Goal: Task Accomplishment & Management: Complete application form

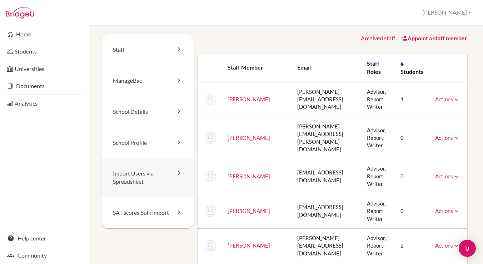
click at [130, 180] on link "Import Users via Spreadsheet" at bounding box center [147, 177] width 93 height 39
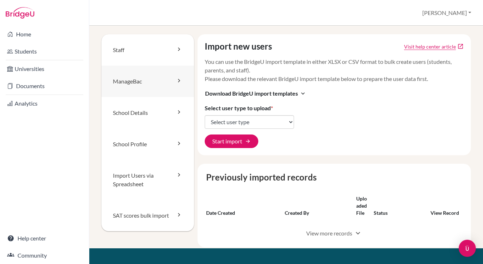
click at [119, 85] on link "ManageBac" at bounding box center [147, 81] width 93 height 31
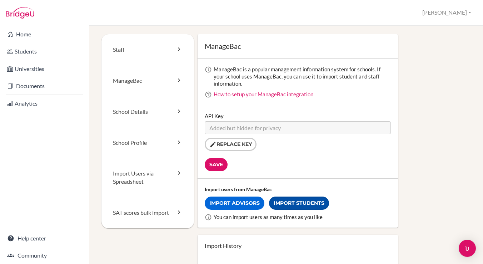
click at [273, 203] on link "Import Students" at bounding box center [299, 203] width 60 height 13
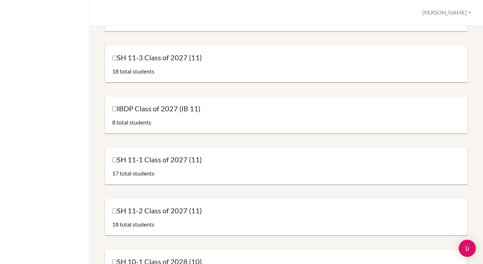
scroll to position [195, 0]
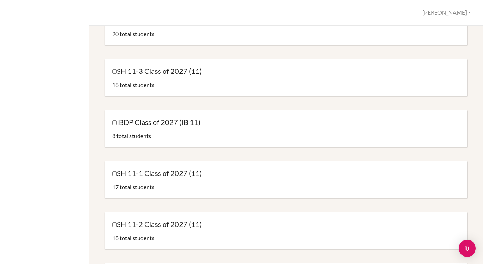
click at [114, 122] on input "IBDP Class of 2027 (IB 11)" at bounding box center [114, 122] width 5 height 5
checkbox input "true"
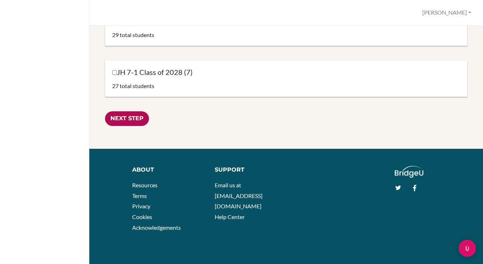
scroll to position [857, 0]
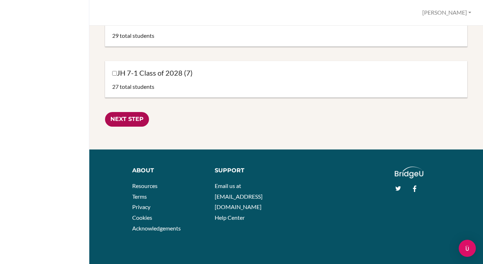
click at [118, 121] on input "Next Step" at bounding box center [127, 119] width 44 height 15
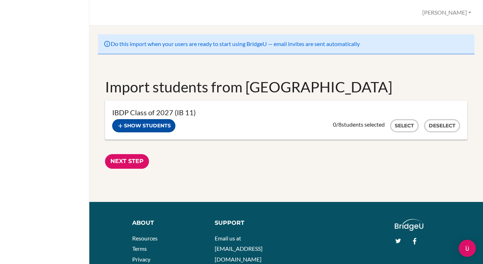
click at [170, 128] on button "Show students" at bounding box center [143, 125] width 63 height 13
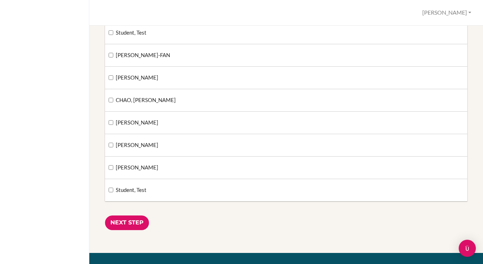
scroll to position [89, 0]
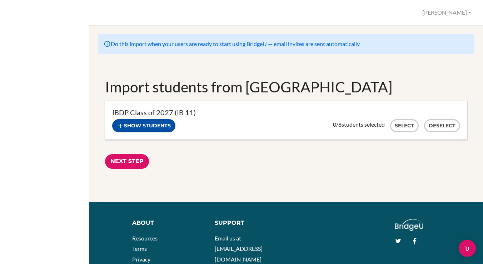
click at [123, 131] on button "Show students" at bounding box center [143, 125] width 63 height 13
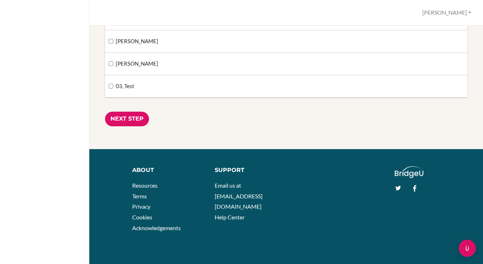
scroll to position [208, 0]
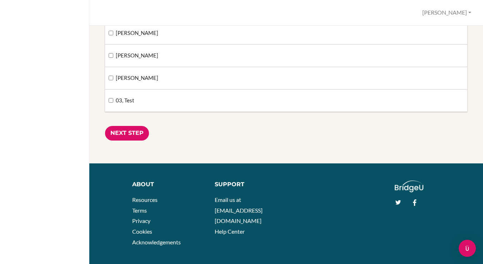
click at [109, 101] on input "03, Test" at bounding box center [111, 100] width 5 height 5
checkbox input "true"
click at [119, 133] on input "Next Step" at bounding box center [127, 133] width 44 height 15
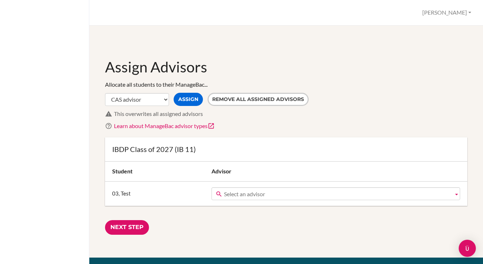
click at [224, 193] on span "Select an advisor" at bounding box center [337, 194] width 226 height 13
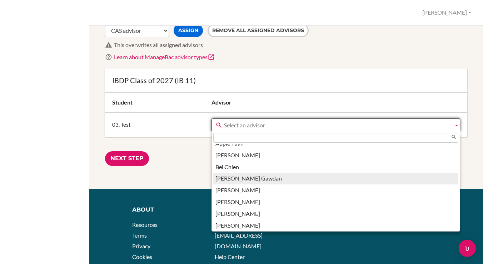
scroll to position [151, 0]
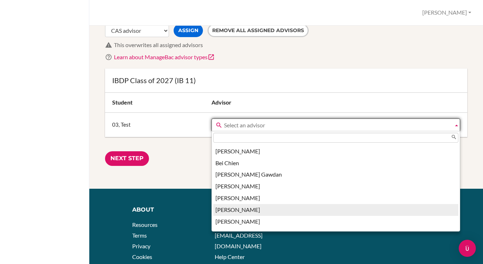
click at [248, 204] on li "Bryan Hsu" at bounding box center [335, 210] width 245 height 12
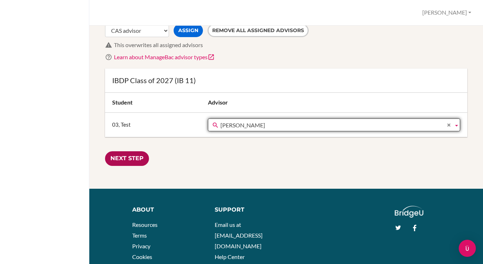
click at [131, 159] on input "Next Step" at bounding box center [127, 158] width 44 height 15
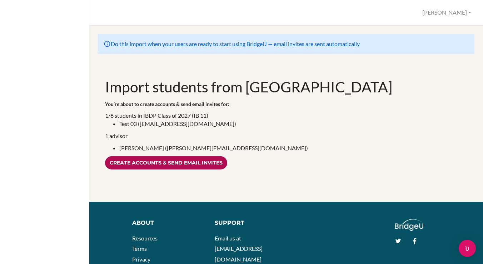
click at [143, 159] on input "Create accounts & send email invites" at bounding box center [166, 162] width 122 height 13
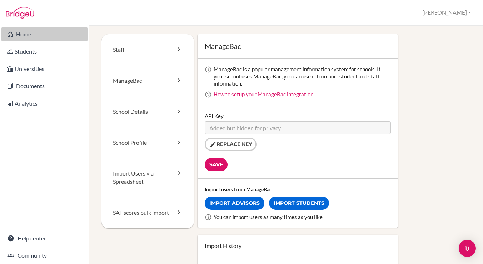
click at [25, 36] on link "Home" at bounding box center [44, 34] width 86 height 14
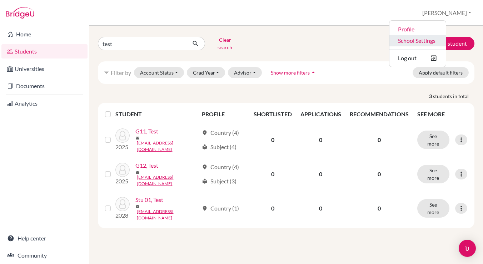
click at [441, 37] on link "School Settings" at bounding box center [417, 40] width 56 height 11
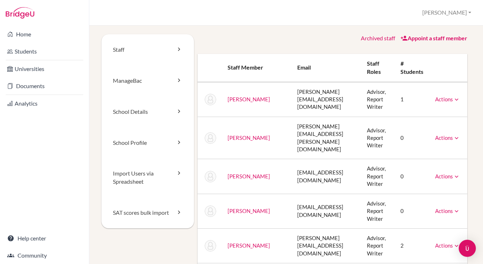
click at [461, 16] on button "[PERSON_NAME]" at bounding box center [446, 12] width 55 height 13
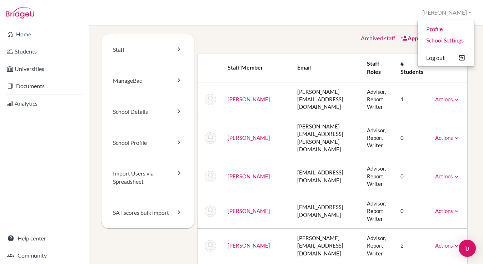
click at [216, 33] on div "Staff ManageBac School Details School Profile Import Users via Spreadsheet SAT …" at bounding box center [286, 145] width 394 height 239
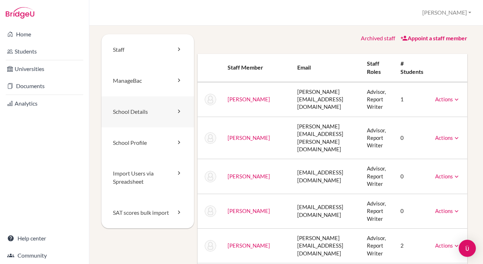
click at [135, 114] on link "School Details" at bounding box center [147, 111] width 93 height 31
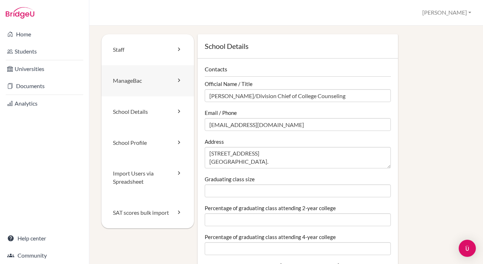
click at [136, 88] on link "ManageBac" at bounding box center [147, 80] width 93 height 31
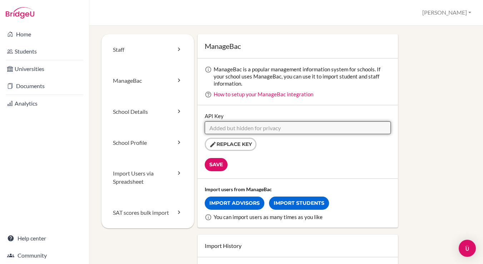
click at [218, 126] on input "API Key" at bounding box center [298, 127] width 186 height 13
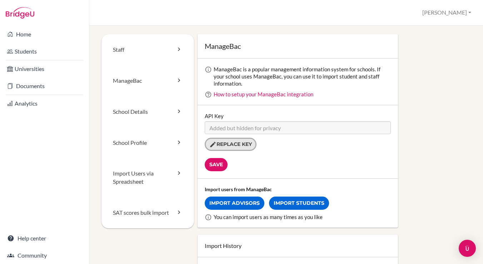
click at [221, 141] on button "Replace key" at bounding box center [231, 144] width 52 height 13
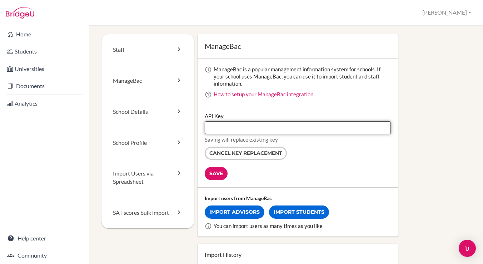
click at [223, 127] on input "API Key" at bounding box center [298, 127] width 186 height 13
paste input "4b777eca27f1d992483b19519838ad2e8cd3b546dad3db04951459a8e93c84c2"
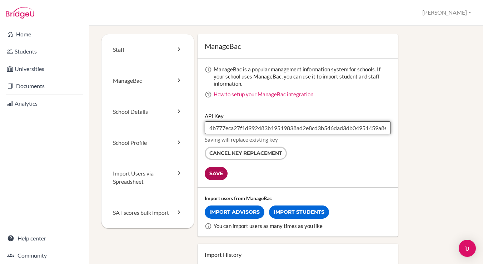
type input "4b777eca27f1d992483b19519838ad2e8cd3b546dad3db04951459a8e93c84c2"
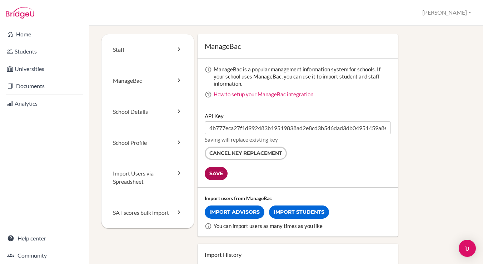
click at [218, 175] on input "Save" at bounding box center [216, 173] width 23 height 13
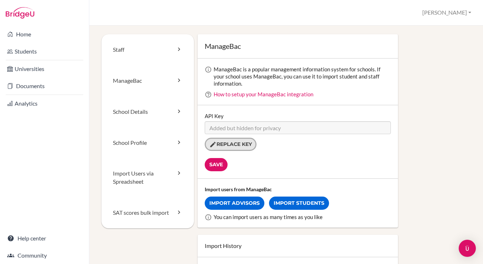
click at [230, 144] on button "Replace key" at bounding box center [231, 144] width 52 height 13
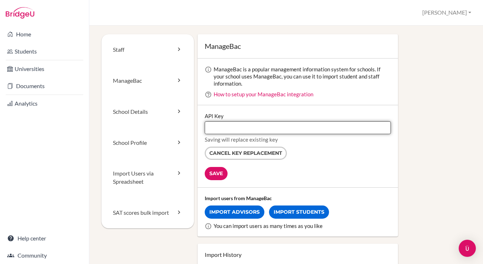
click at [225, 129] on input "API Key" at bounding box center [298, 127] width 186 height 13
paste input "cd5597f7efde738ee09bc2e25216df1367f9f542eaf0902f2ea6318a91948b77"
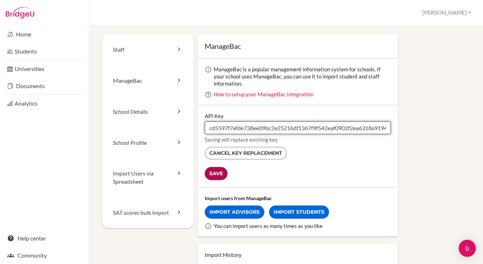
type input "cd5597f7efde738ee09bc2e25216df1367f9f542eaf0902f2ea6318a91948b77"
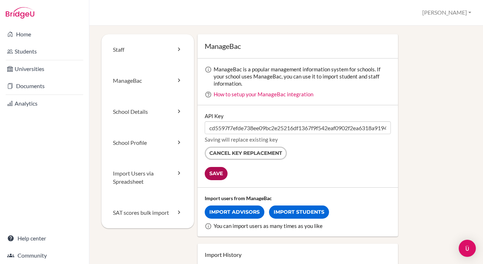
click at [221, 175] on input "Save" at bounding box center [216, 173] width 23 height 13
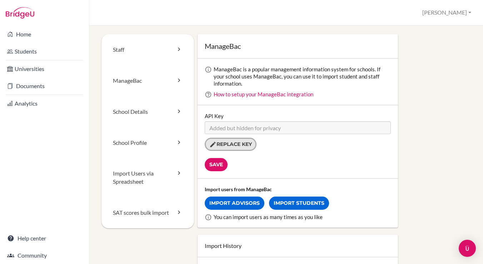
click at [224, 143] on button "Replace key" at bounding box center [231, 144] width 52 height 13
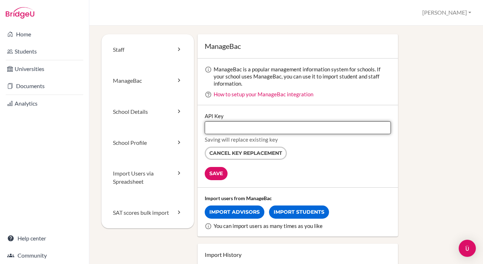
click at [222, 128] on input "API Key" at bounding box center [298, 127] width 186 height 13
paste input "869c44c18615e88cd54f85283ae1d58b156b6cca01e4b331133926c676f62409"
click at [229, 129] on input "869c44c18615e88cd54f85283ae1d58b156b6cca01e4b331133926c676f62409" at bounding box center [298, 127] width 186 height 13
drag, startPoint x: 229, startPoint y: 129, endPoint x: 179, endPoint y: 120, distance: 50.7
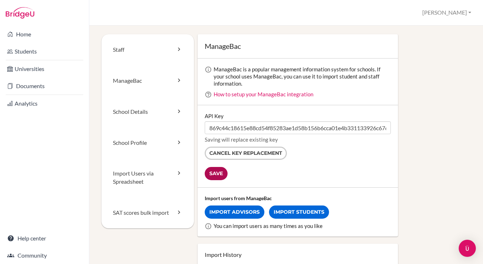
click at [213, 176] on input "Save" at bounding box center [216, 173] width 23 height 13
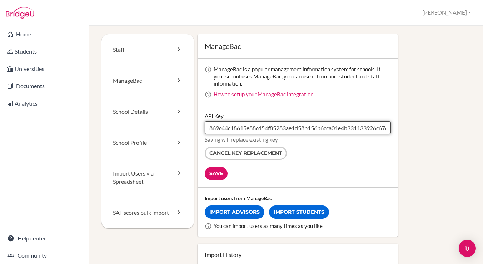
click at [237, 129] on input "869c44c18615e88cd54f85283ae1d58b156b6cca01e4b331133926c676f62409" at bounding box center [298, 127] width 186 height 13
paste input "cd5597f7efde738ee09bc2e25216df1367f9f542eaf0902f2ea6318a91948b77"
type input "cd5597f7efde738ee09bc2e25216df1367f9f542eaf0902f2ea6318a91948b77"
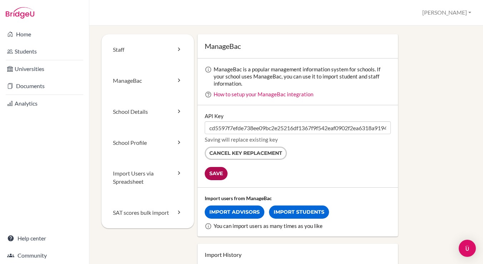
click at [221, 175] on input "Save" at bounding box center [216, 173] width 23 height 13
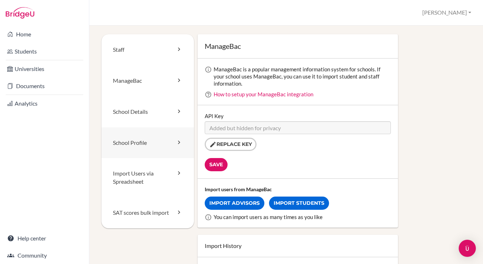
click at [125, 139] on link "School Profile" at bounding box center [147, 143] width 93 height 31
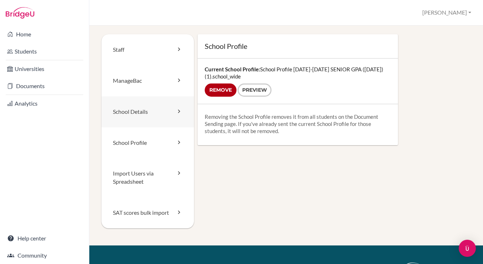
click at [128, 114] on link "School Details" at bounding box center [147, 111] width 93 height 31
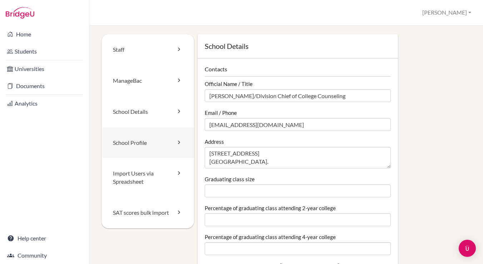
scroll to position [0, 1]
click at [135, 48] on link "Staff" at bounding box center [147, 49] width 93 height 31
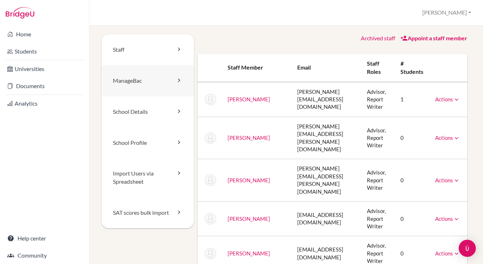
click at [124, 88] on link "ManageBac" at bounding box center [147, 80] width 93 height 31
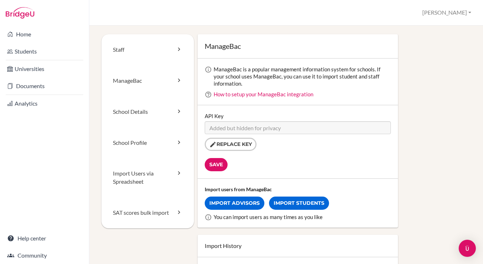
scroll to position [58, 0]
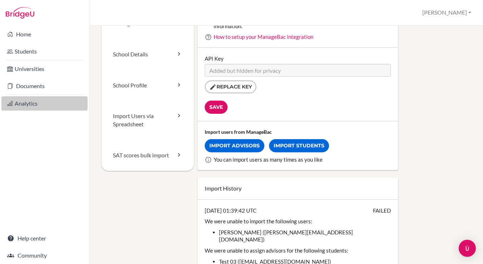
click at [34, 105] on link "Analytics" at bounding box center [44, 103] width 86 height 14
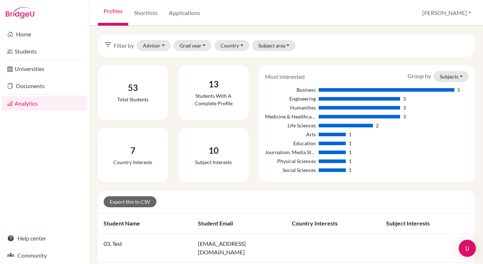
click at [28, 87] on link "Documents" at bounding box center [44, 86] width 86 height 14
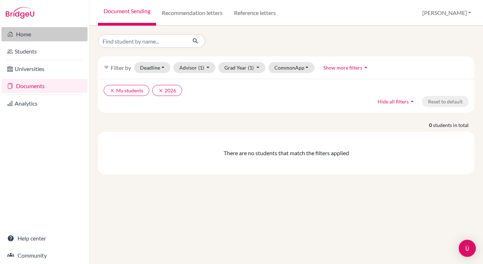
click at [30, 34] on link "Home" at bounding box center [44, 34] width 86 height 14
